Goal: Task Accomplishment & Management: Use online tool/utility

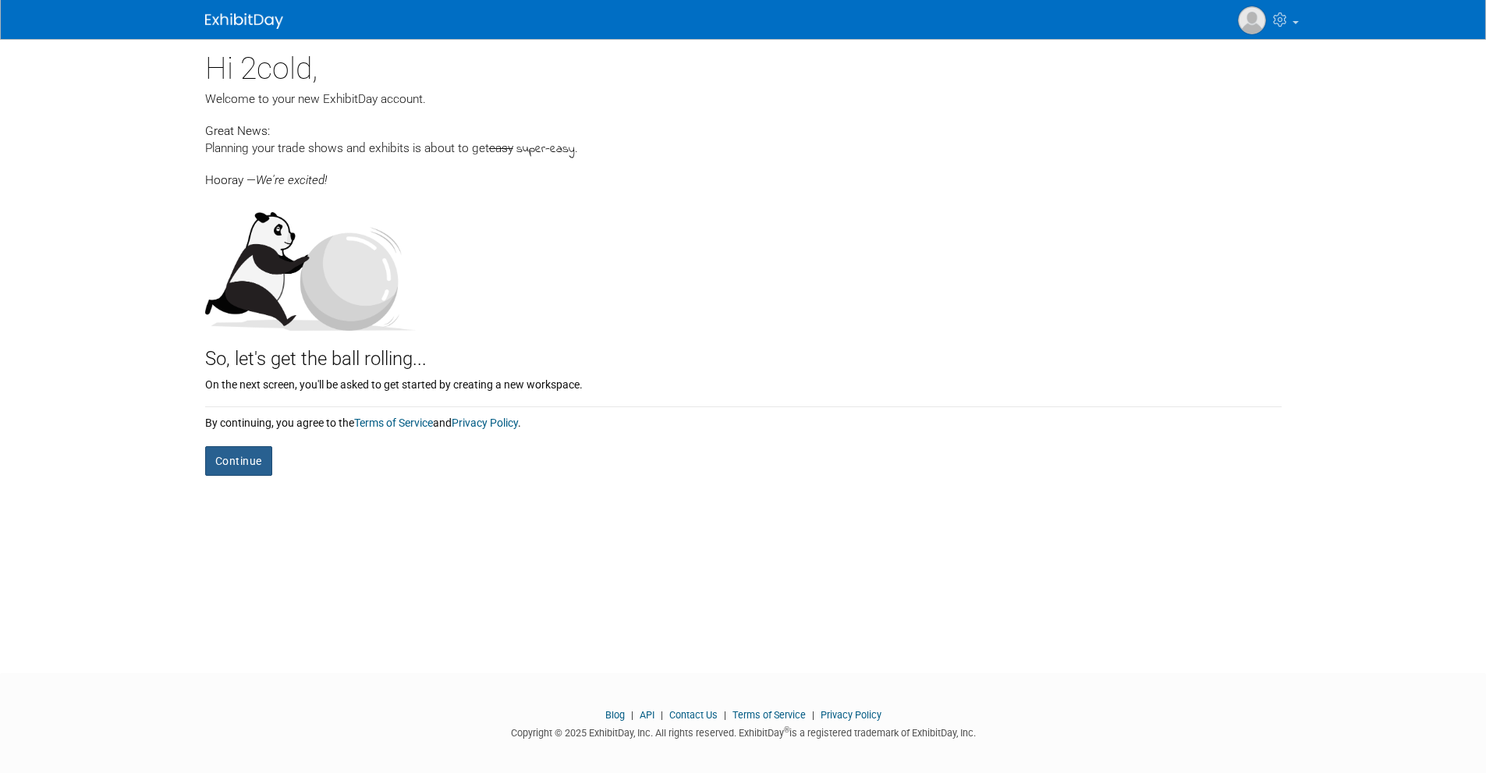
click at [236, 463] on button "Continue" at bounding box center [238, 461] width 67 height 30
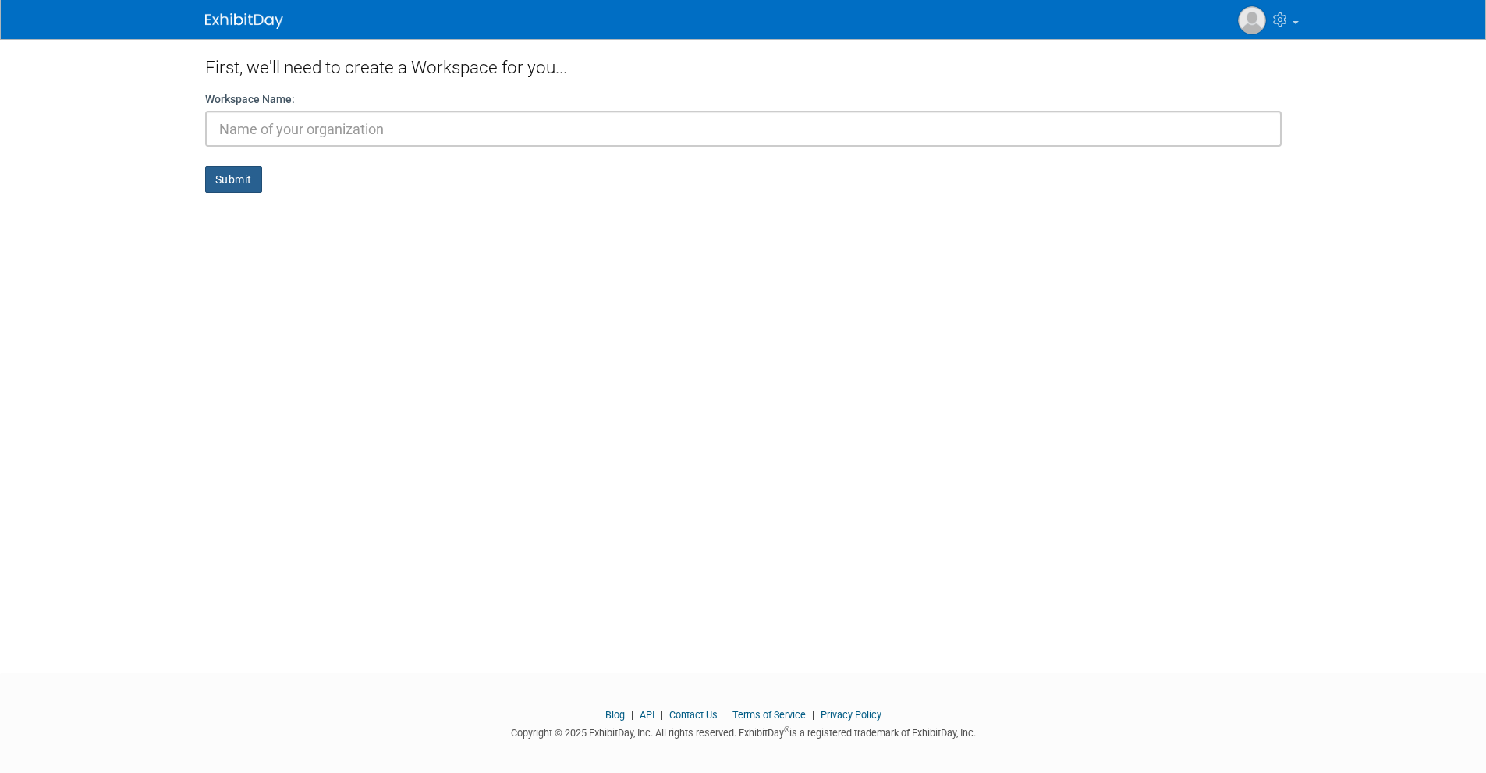
click at [224, 186] on button "Submit" at bounding box center [233, 179] width 57 height 27
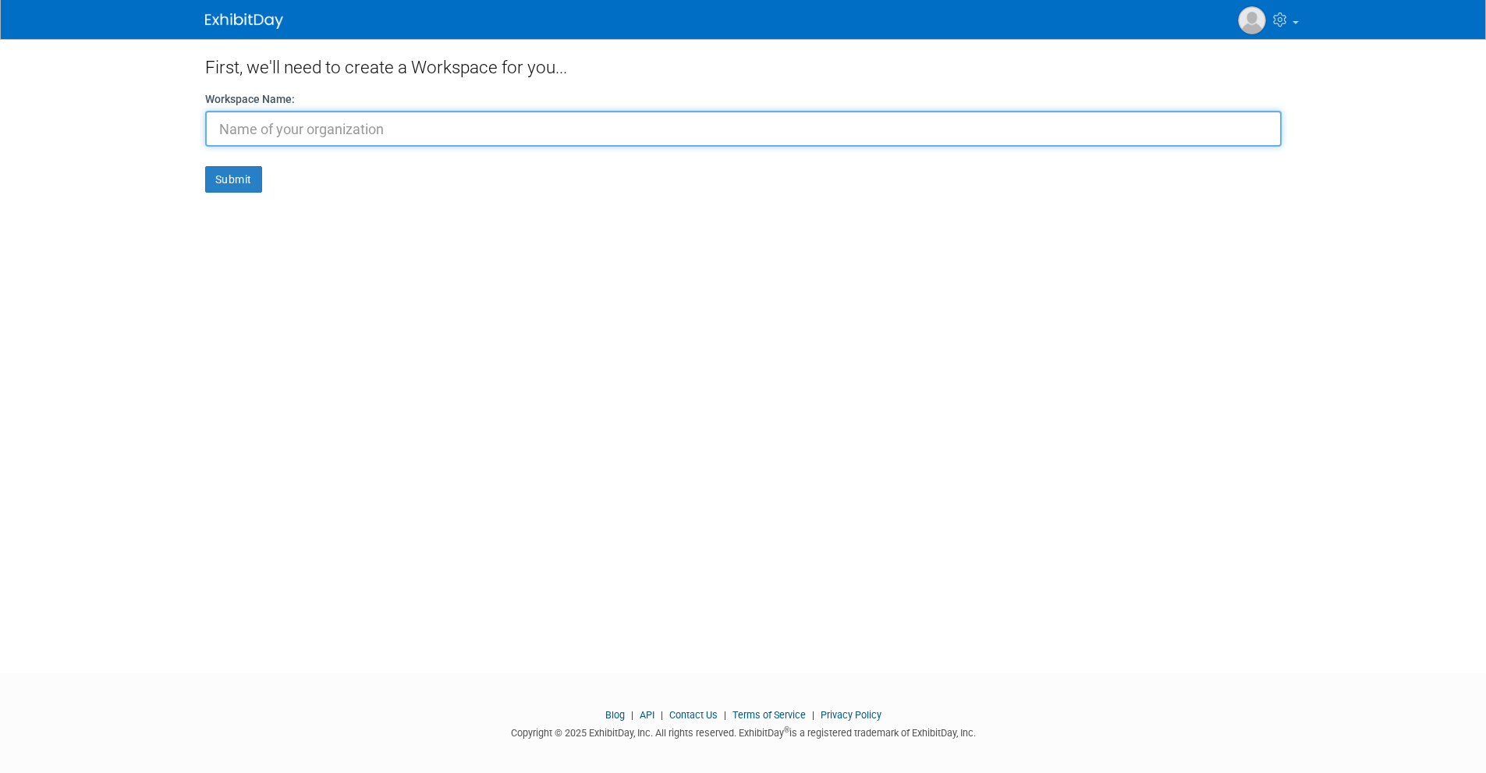
click at [274, 143] on input "text" at bounding box center [743, 129] width 1077 height 36
type input ".."
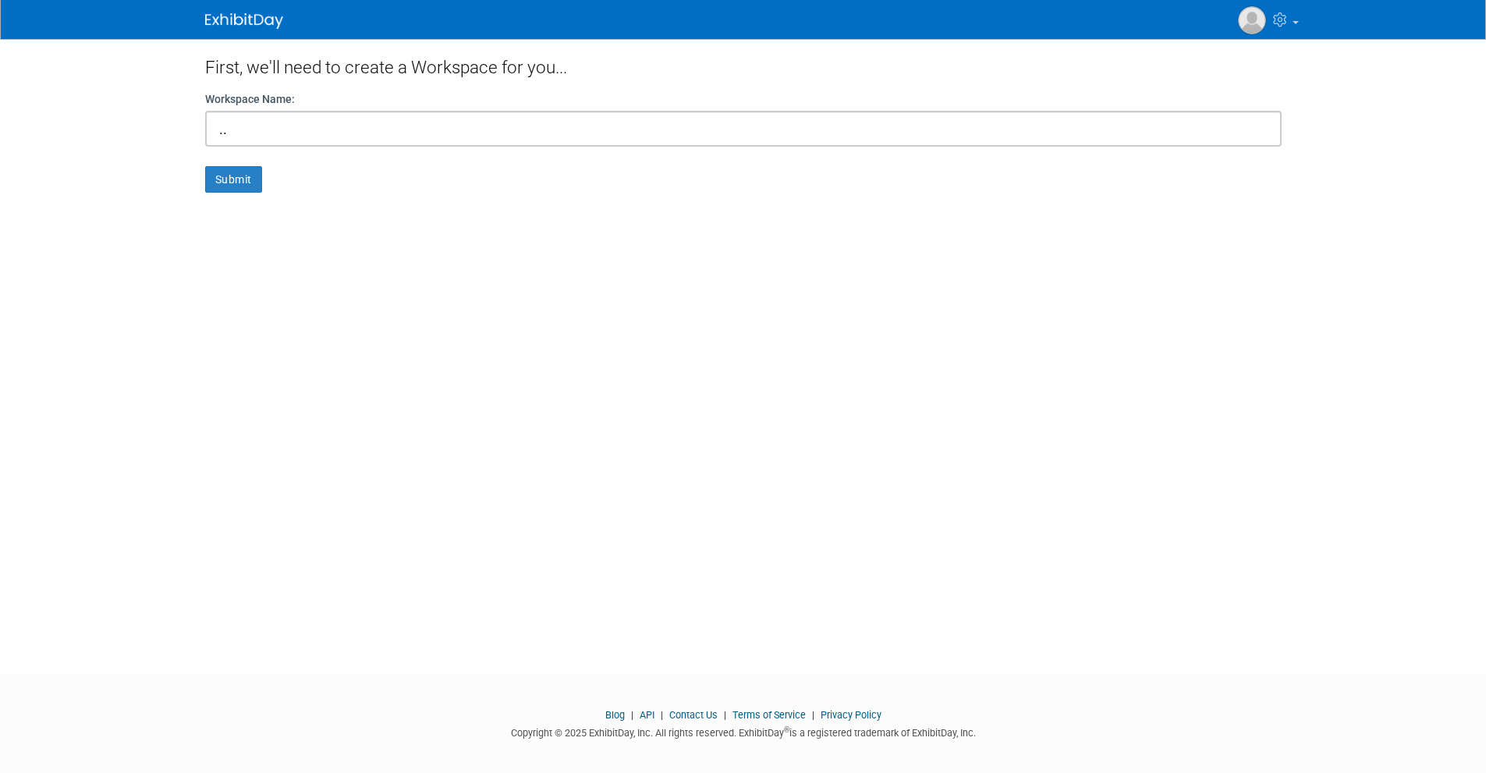
click at [222, 193] on div "First, we'll need to create a Workspace for you... Workspace Name: .. Submit" at bounding box center [744, 342] width 1100 height 606
click at [230, 186] on button "Submit" at bounding box center [233, 179] width 57 height 27
